Goal: Information Seeking & Learning: Find specific page/section

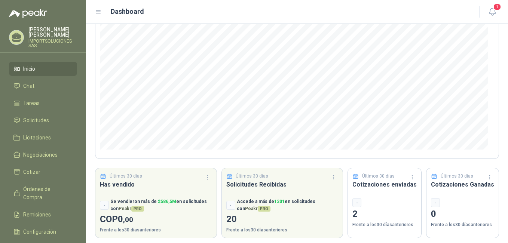
scroll to position [94, 0]
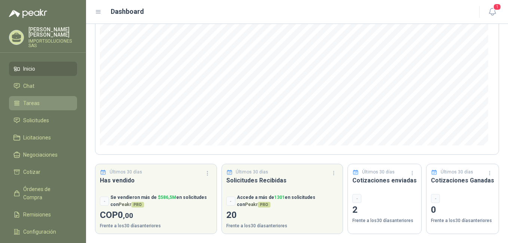
click at [21, 99] on li "Tareas" at bounding box center [42, 103] width 59 height 8
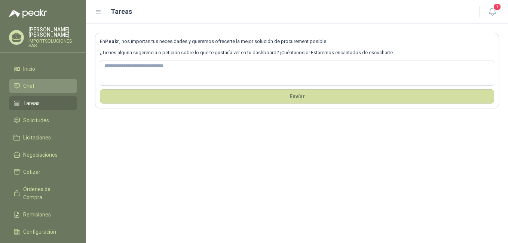
click at [35, 82] on li "Chat" at bounding box center [42, 86] width 59 height 8
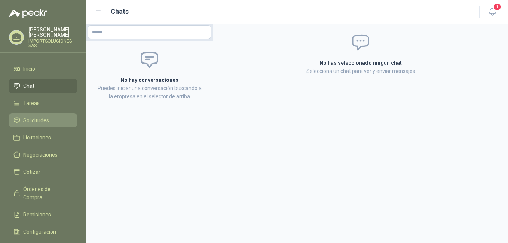
click at [39, 116] on span "Solicitudes" at bounding box center [36, 120] width 26 height 8
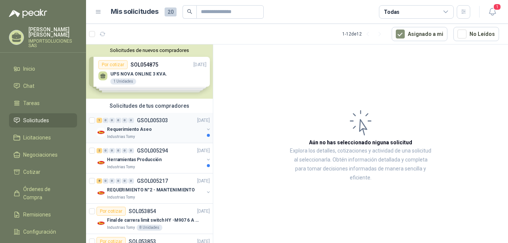
click at [205, 130] on button "button" at bounding box center [208, 129] width 6 height 6
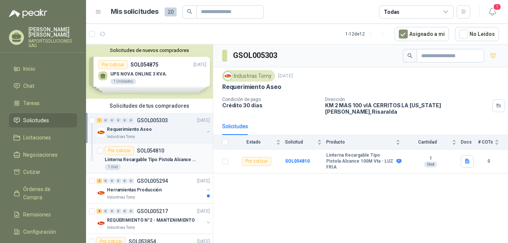
click at [155, 157] on p "Linterna Recargable Tipo Pistola Alcance 100M Vta - LUZ FRIA" at bounding box center [151, 159] width 93 height 7
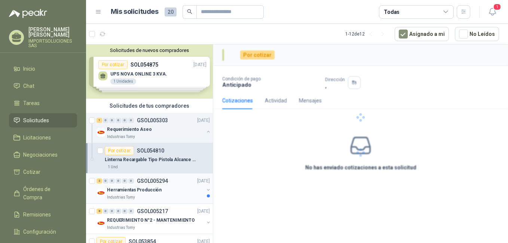
click at [151, 181] on p "GSOL005294" at bounding box center [152, 180] width 31 height 5
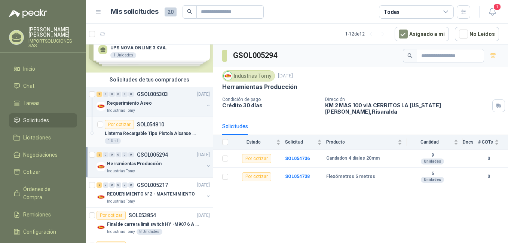
scroll to position [75, 0]
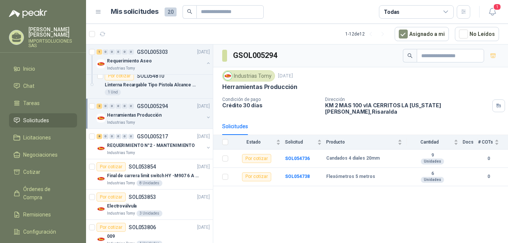
click at [162, 119] on div "Herramientas Producción" at bounding box center [155, 115] width 97 height 9
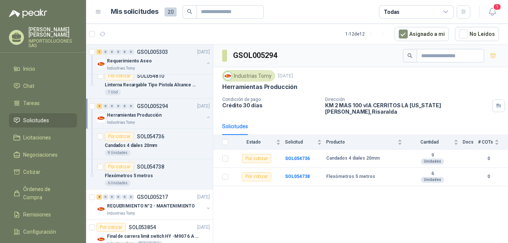
click at [162, 119] on div "Herramientas Producción" at bounding box center [155, 115] width 97 height 9
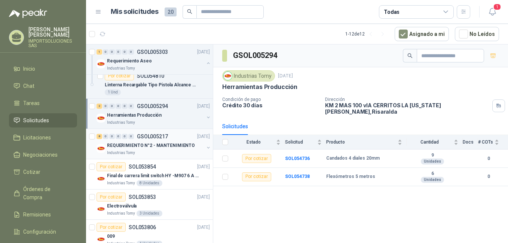
click at [161, 146] on p "REQUERIMIENTO N°2 - MANTENIMIENTO" at bounding box center [151, 145] width 88 height 7
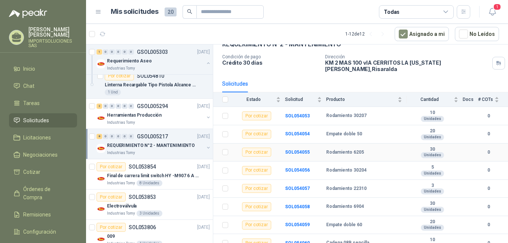
scroll to position [44, 0]
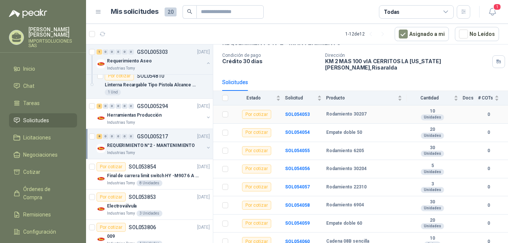
click at [430, 115] on div "Unidades" at bounding box center [432, 118] width 23 height 6
click at [143, 173] on p "Final de carrera limit switch HY -M907 6 A - 250 V a.c" at bounding box center [153, 176] width 93 height 7
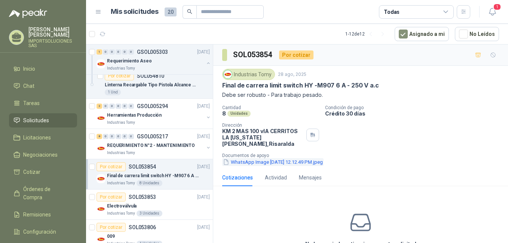
click at [311, 158] on button "WhatsApp Image [DATE] 12.12.49 PM.jpeg" at bounding box center [272, 162] width 101 height 8
